Goal: Task Accomplishment & Management: Manage account settings

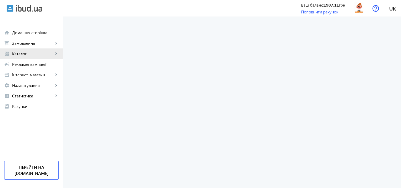
click at [30, 54] on span "Каталог" at bounding box center [32, 53] width 41 height 5
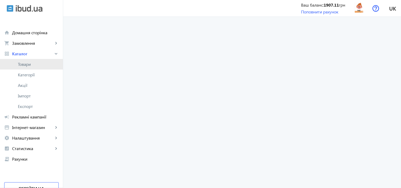
click at [29, 65] on span "Товари" at bounding box center [38, 64] width 41 height 5
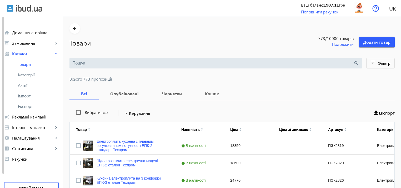
click at [127, 61] on input "search" at bounding box center [212, 63] width 281 height 6
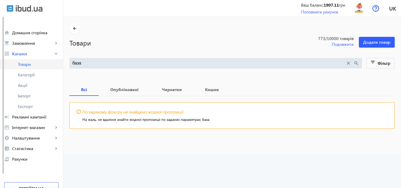
drag, startPoint x: 115, startPoint y: 59, endPoint x: 60, endPoint y: 64, distance: 55.4
click at [60, 64] on div "arrow_back home Домашня сторінка shopping_cart Замовлення keyboard_arrow_right …" at bounding box center [200, 94] width 401 height 188
click at [81, 64] on input "база" at bounding box center [208, 63] width 273 height 6
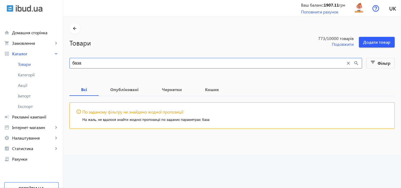
drag, startPoint x: 84, startPoint y: 62, endPoint x: 66, endPoint y: 64, distance: 17.8
click at [69, 64] on div "база close search" at bounding box center [215, 63] width 292 height 11
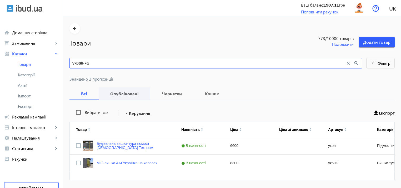
scroll to position [16, 0]
type input "у"
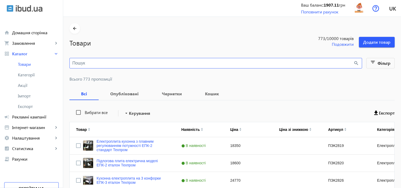
click at [110, 65] on input "search" at bounding box center [212, 63] width 281 height 6
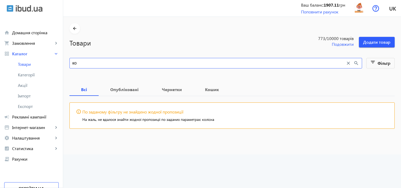
type input "к"
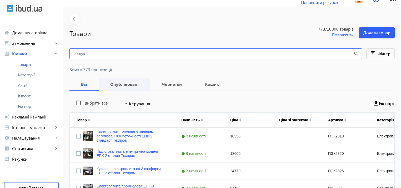
scroll to position [26, 0]
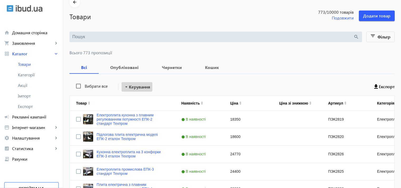
click at [129, 86] on span "Керування" at bounding box center [139, 87] width 21 height 6
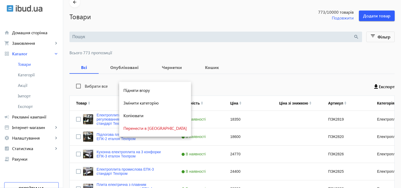
click at [185, 83] on div at bounding box center [200, 94] width 401 height 188
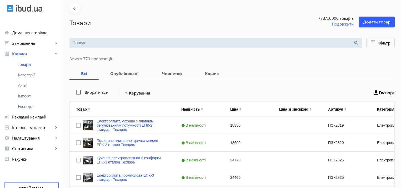
scroll to position [0, 0]
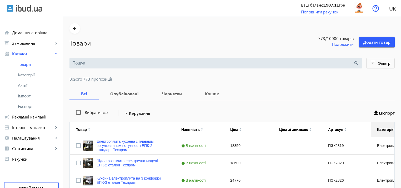
click at [387, 130] on div "Категорія" at bounding box center [385, 129] width 17 height 4
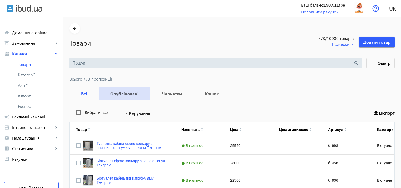
click at [124, 95] on b "Опубліковані" at bounding box center [124, 93] width 39 height 4
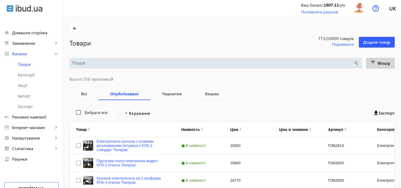
click at [371, 64] on mat-icon "filter_list" at bounding box center [372, 62] width 7 height 7
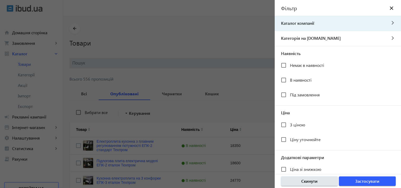
click at [310, 25] on span "Каталог компанії" at bounding box center [329, 23] width 111 height 6
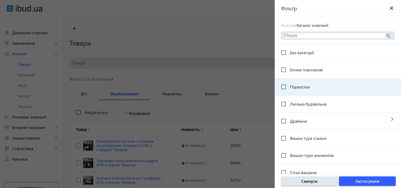
click at [303, 90] on div "Підмостки" at bounding box center [295, 86] width 29 height 11
click at [283, 87] on input "Підмостки" at bounding box center [283, 86] width 11 height 11
checkbox input "true"
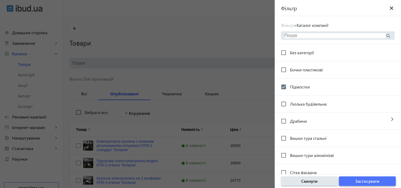
click at [366, 182] on span "Застосувати" at bounding box center [367, 181] width 24 height 6
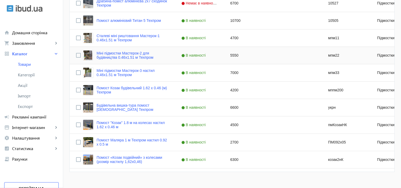
scroll to position [164, 0]
